Goal: Navigation & Orientation: Find specific page/section

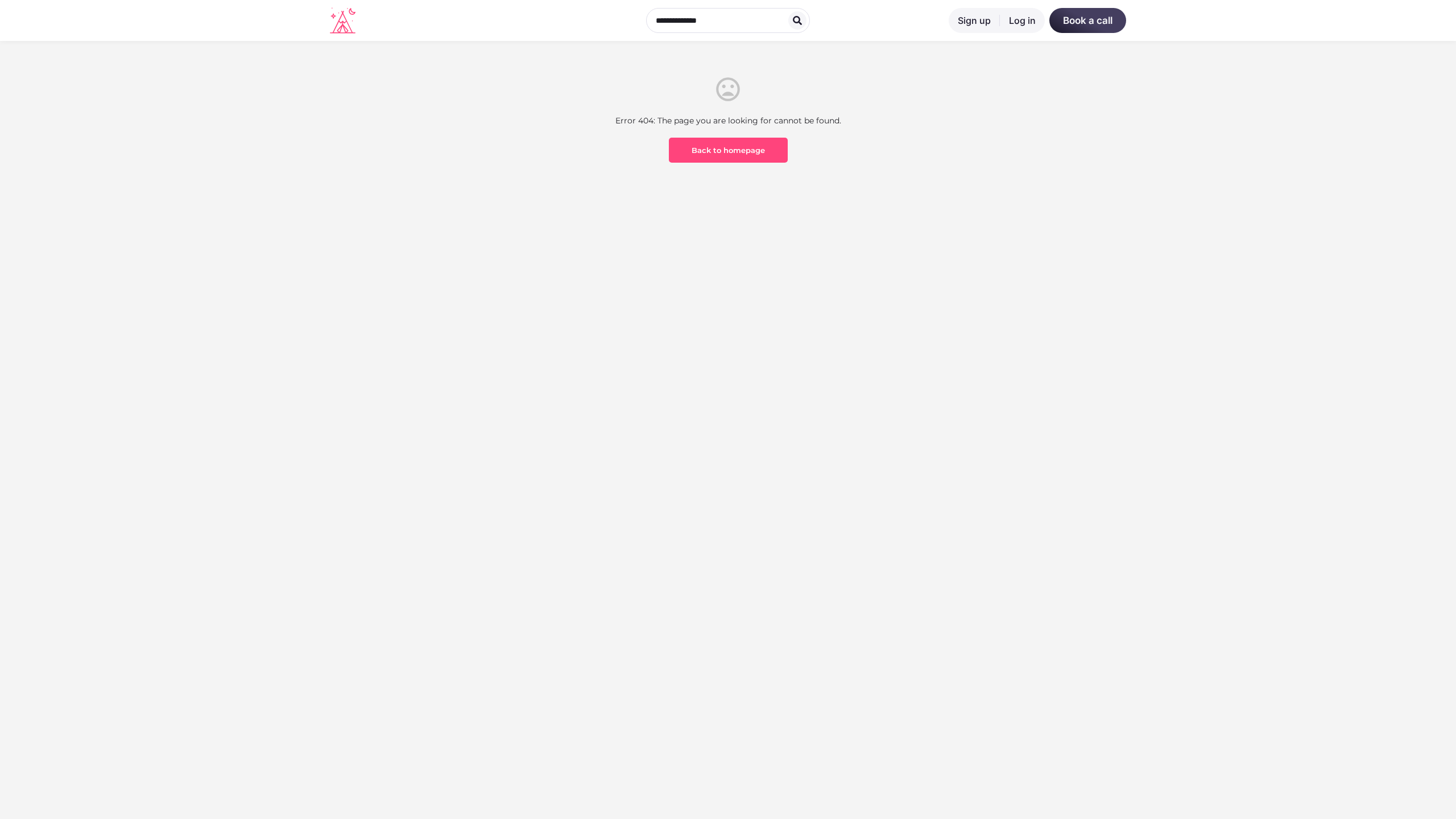
scroll to position [335, 0]
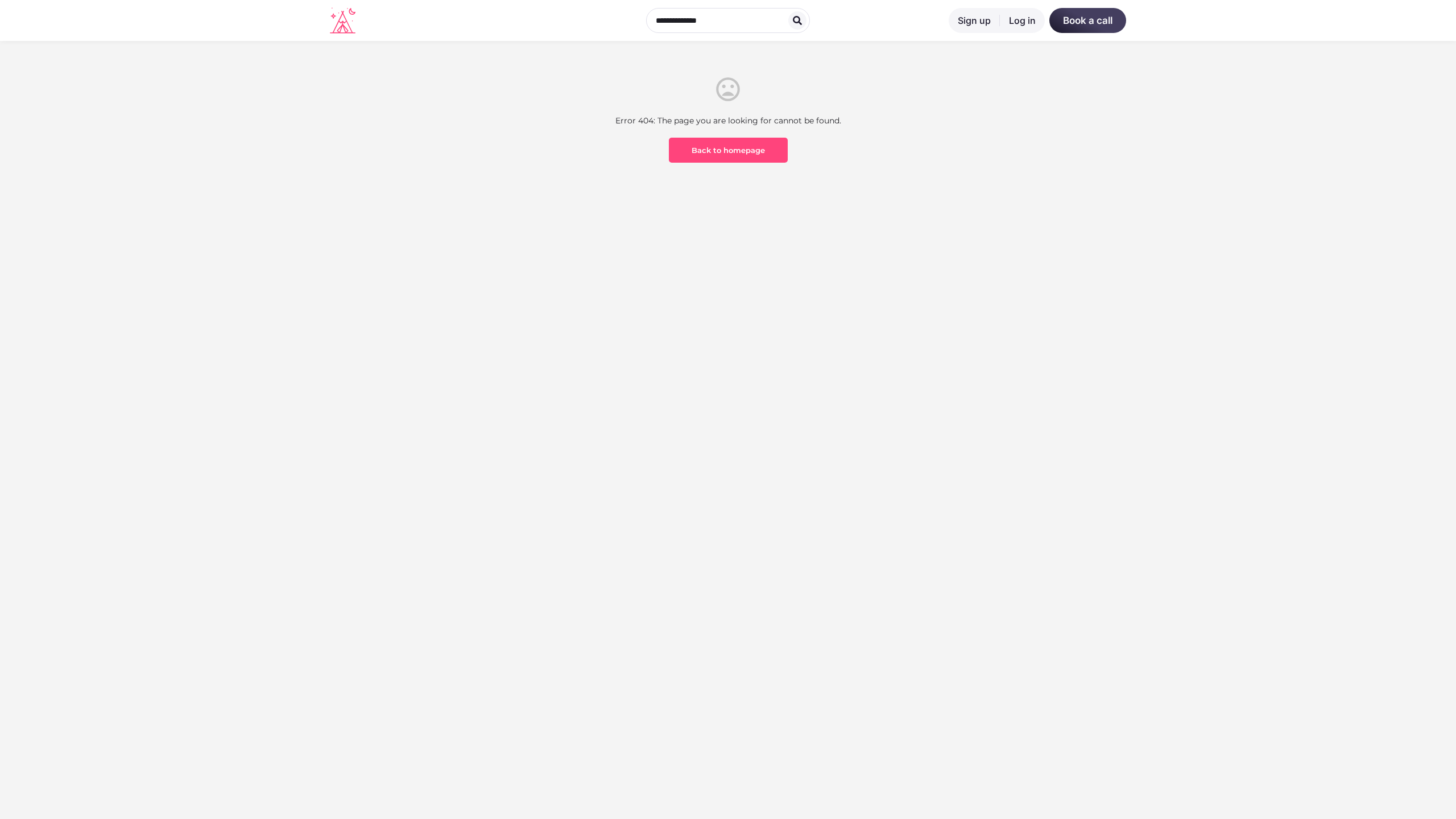
scroll to position [335, 0]
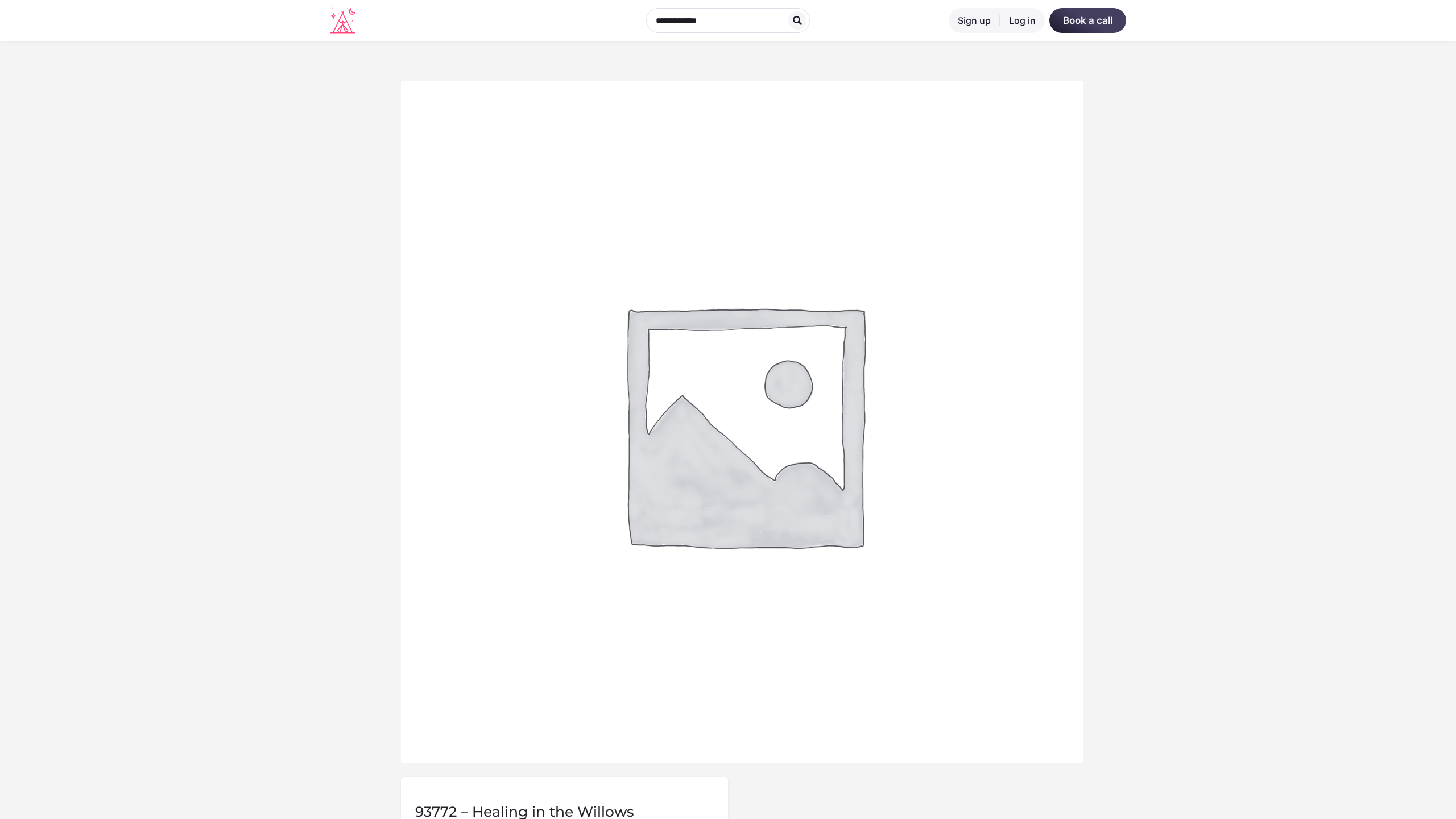
scroll to position [562, 0]
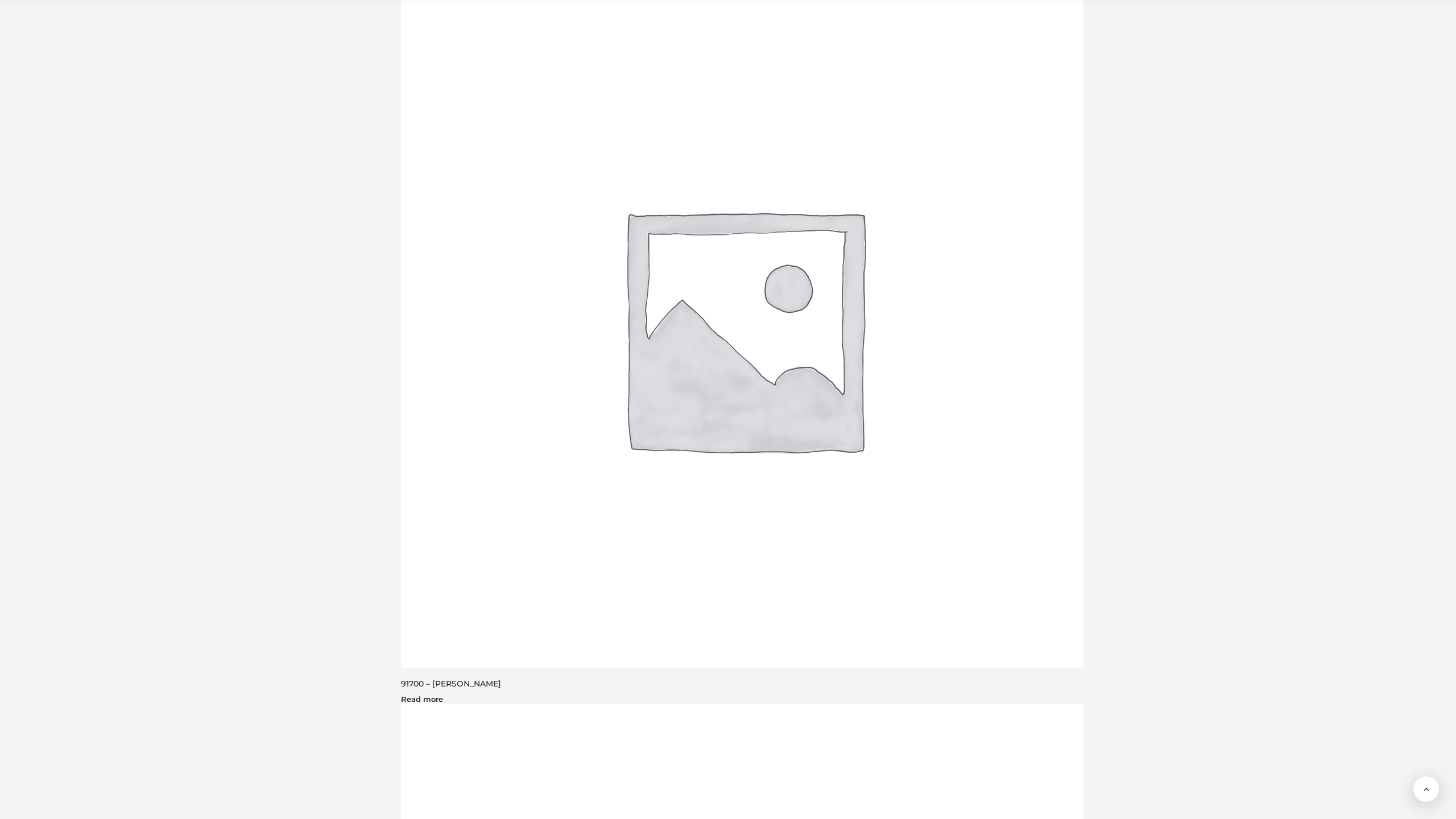
scroll to position [3093, 0]
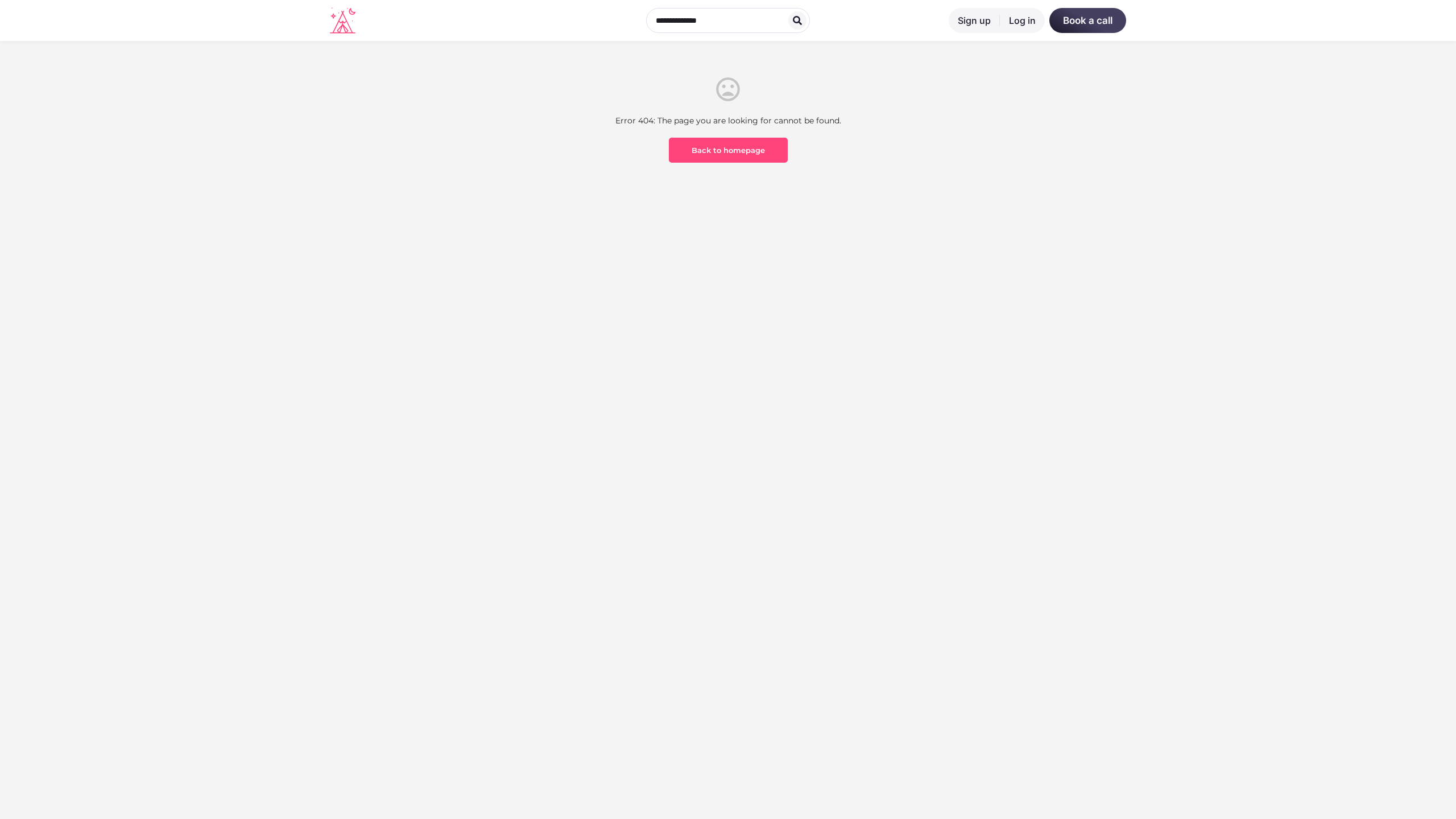
scroll to position [335, 0]
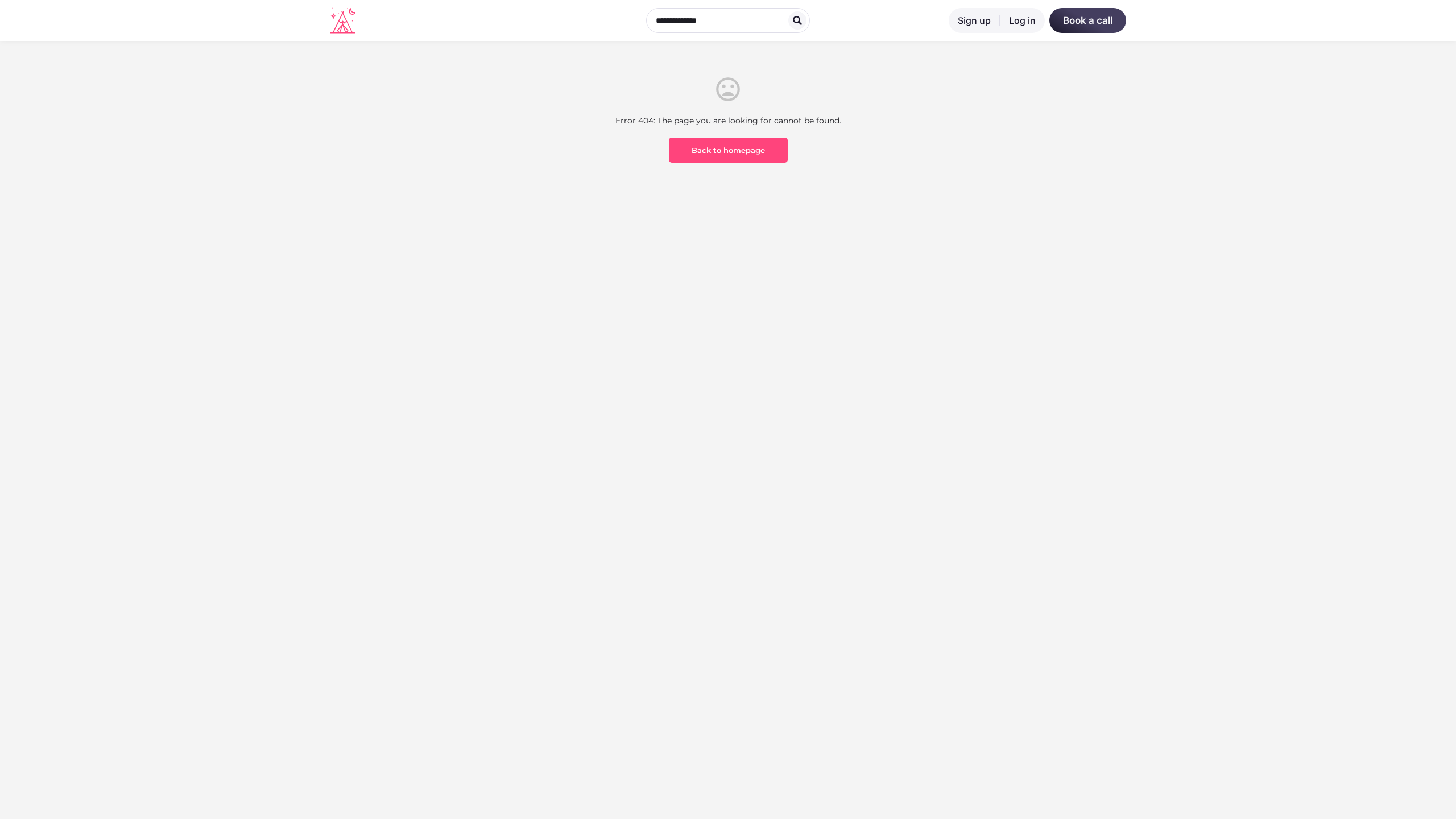
scroll to position [335, 0]
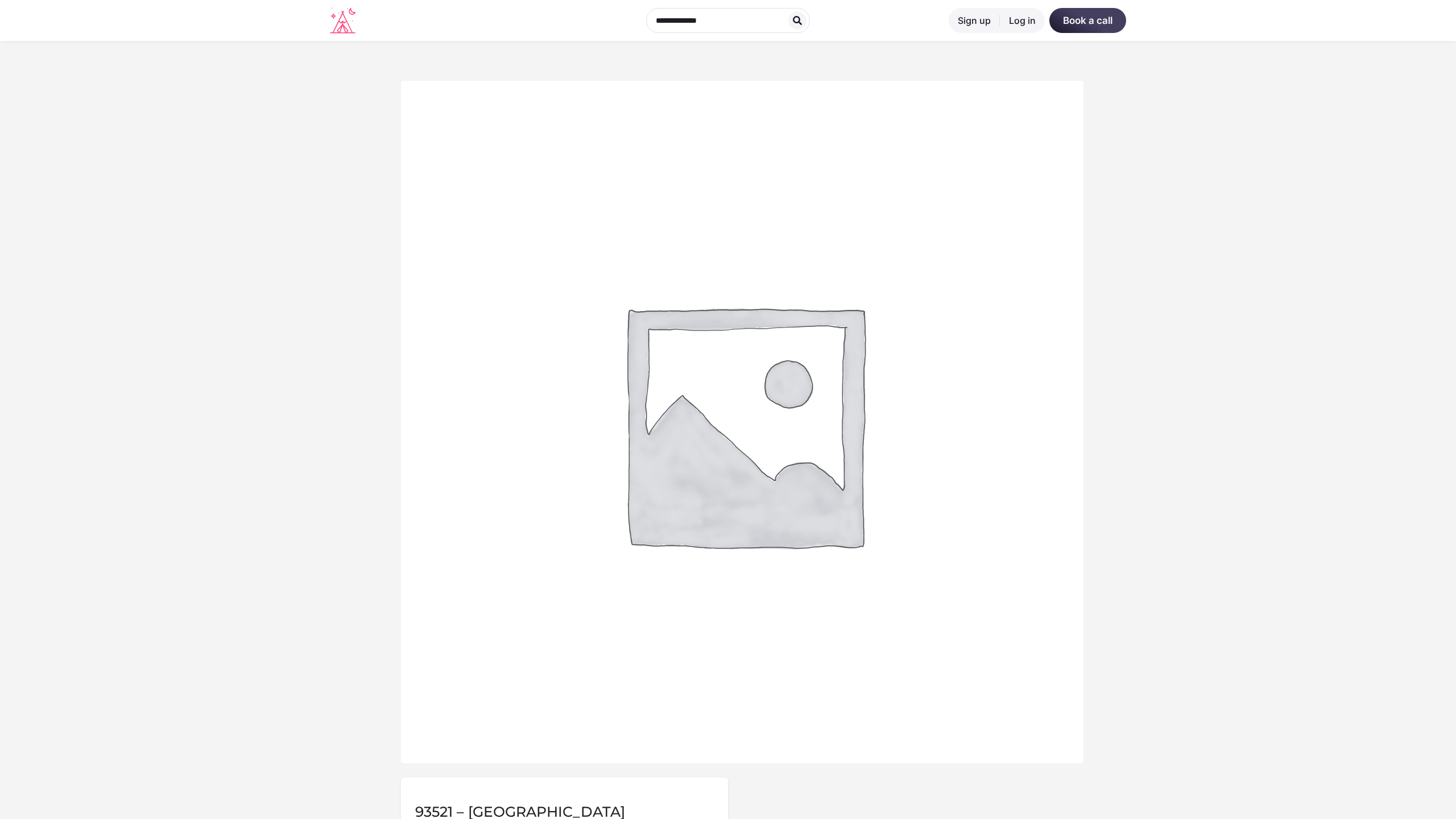
scroll to position [562, 0]
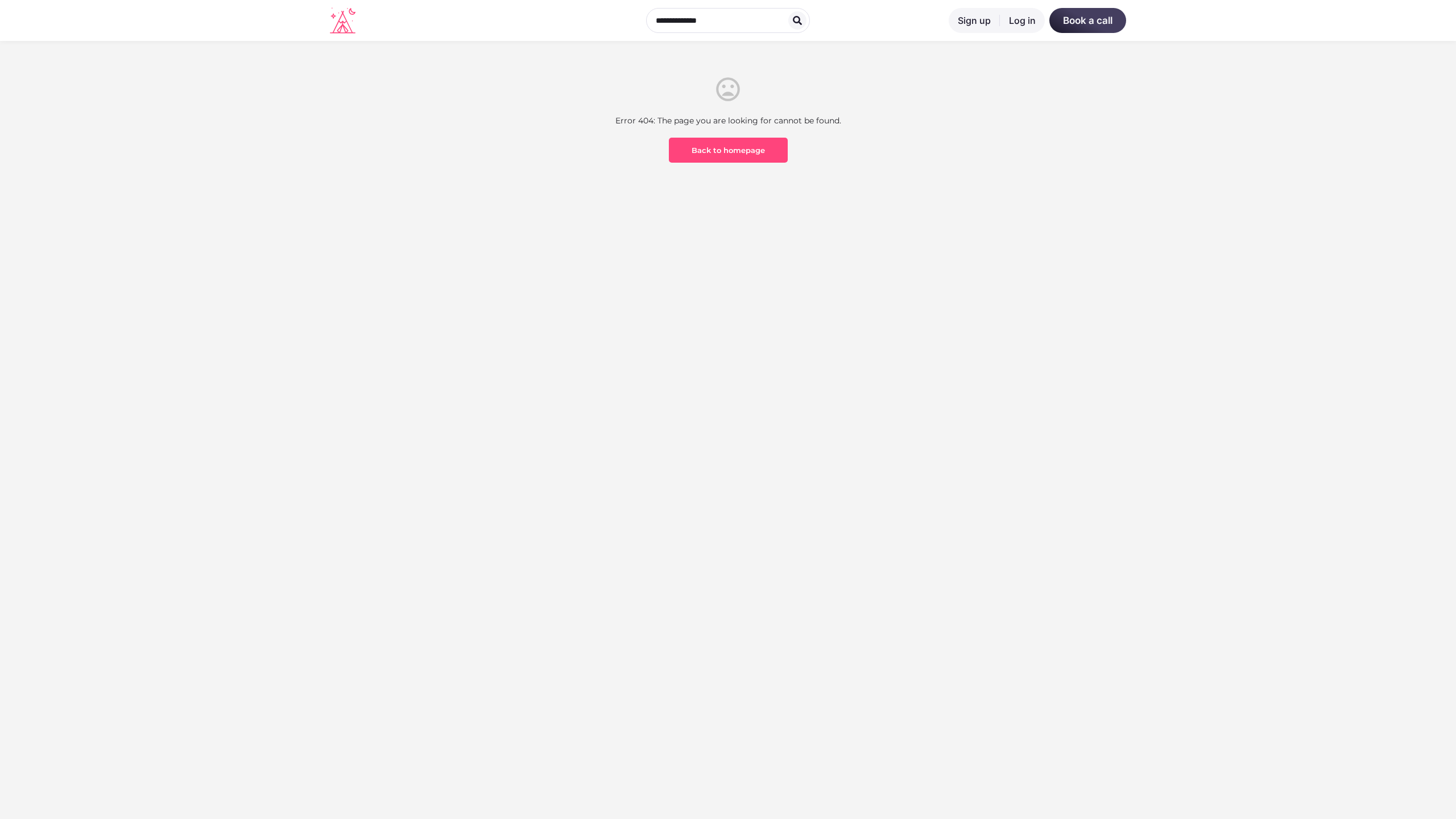
scroll to position [335, 0]
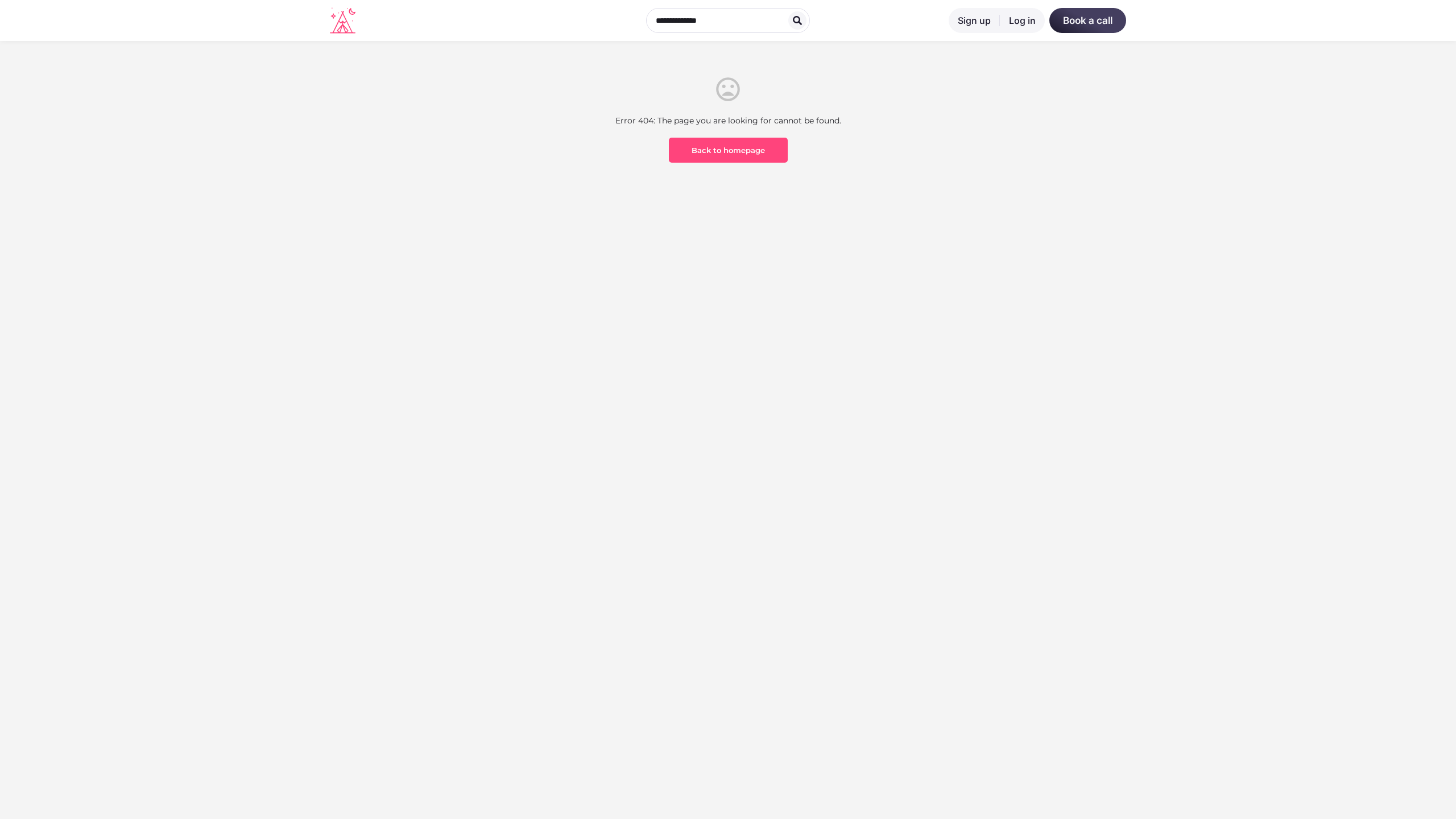
scroll to position [335, 0]
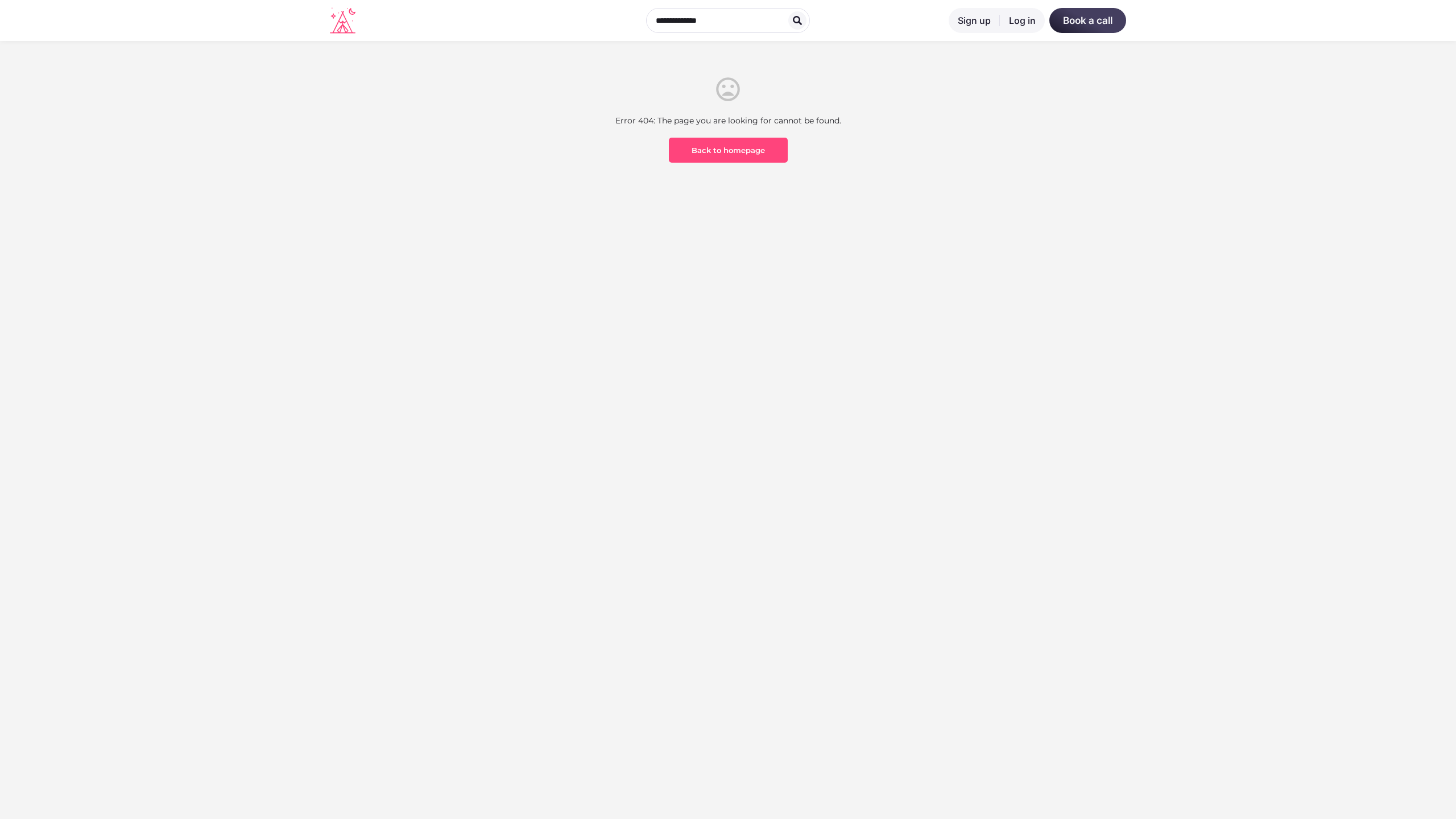
scroll to position [335, 0]
